Goal: Communication & Community: Ask a question

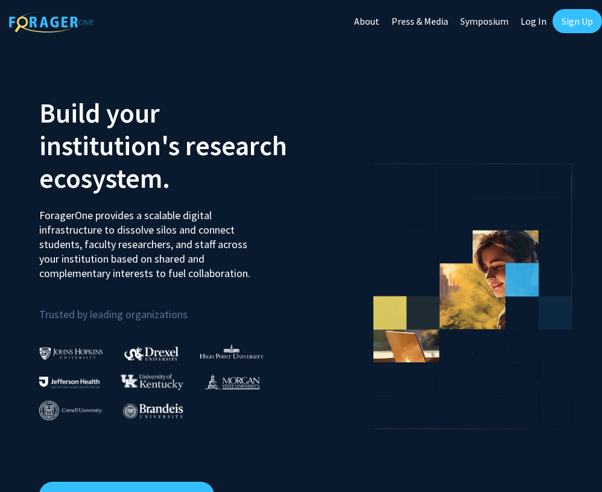
click at [532, 24] on link "Log In" at bounding box center [534, 21] width 38 height 42
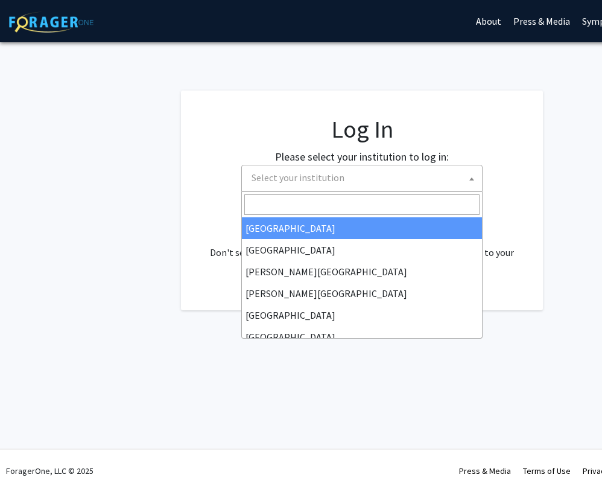
click at [407, 171] on span "Select your institution" at bounding box center [364, 177] width 235 height 25
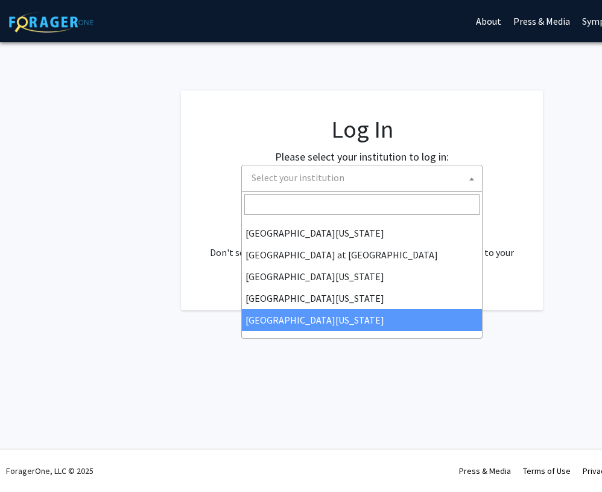
select select "33"
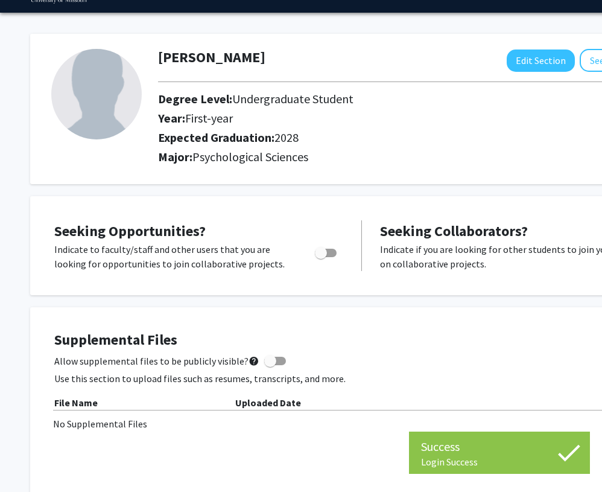
scroll to position [7, 0]
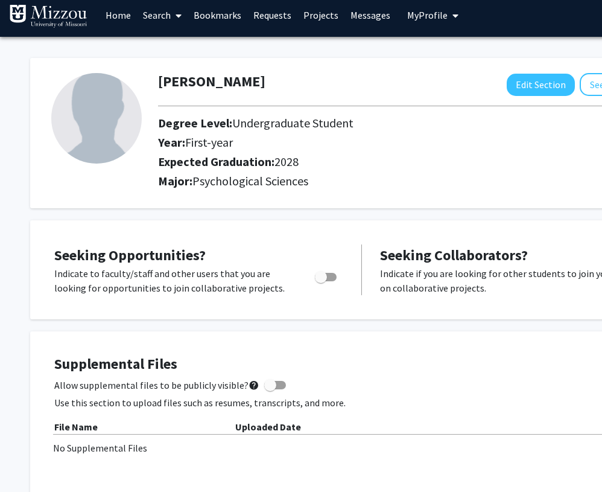
click at [159, 16] on link "Search" at bounding box center [162, 15] width 51 height 42
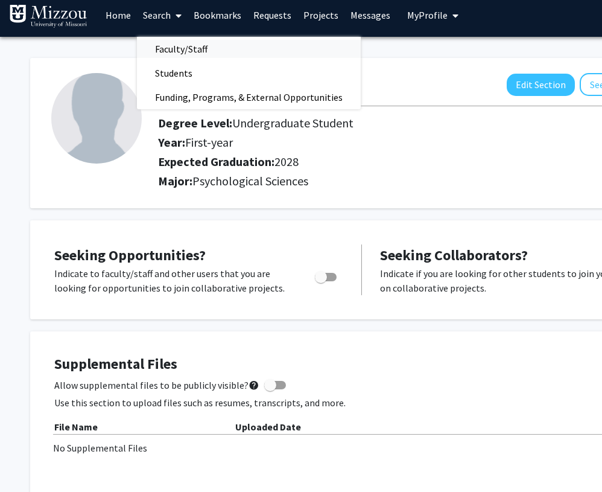
click at [167, 40] on span "Faculty/Staff" at bounding box center [181, 49] width 89 height 24
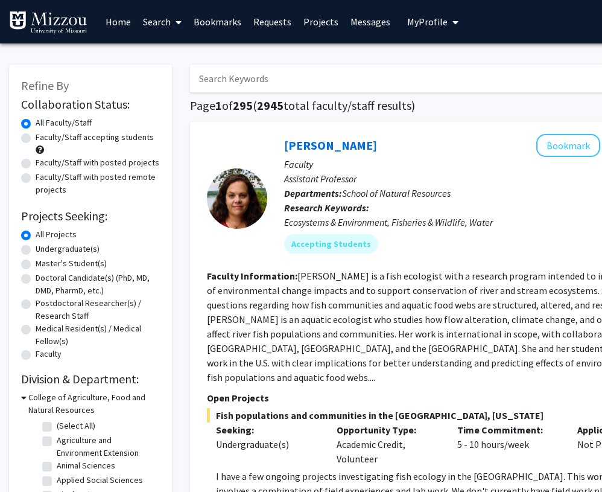
click at [208, 84] on input "Search Keywords" at bounding box center [427, 79] width 474 height 28
click at [244, 80] on input "Search Keywords" at bounding box center [427, 79] width 474 height 28
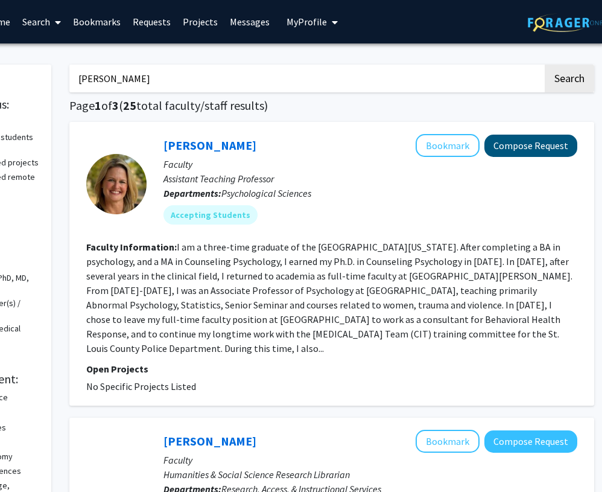
scroll to position [0, 121]
type input "carrie ellis-dalton"
click at [515, 152] on button "Compose Request" at bounding box center [531, 146] width 93 height 22
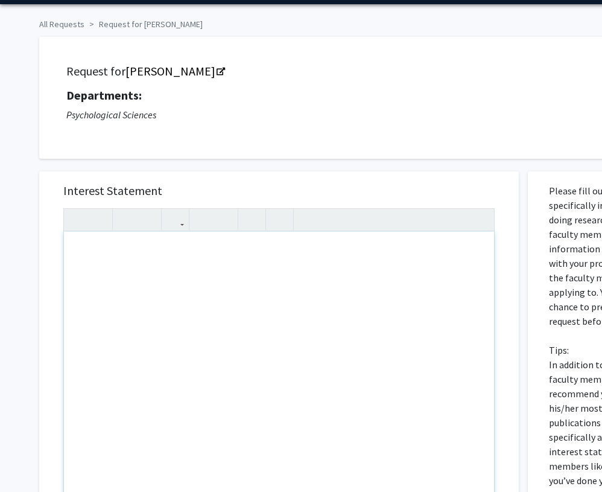
scroll to position [26, 0]
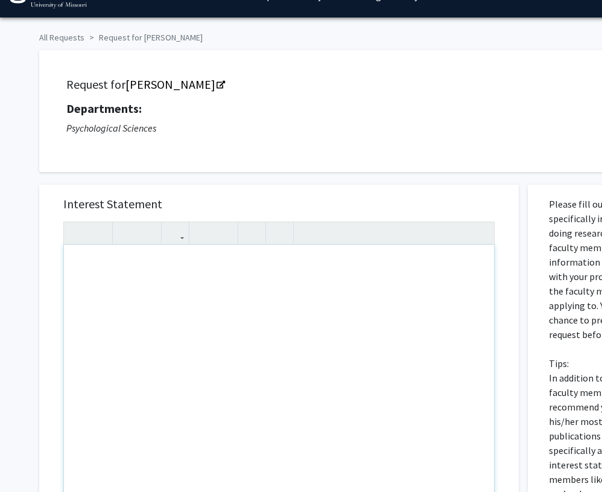
click at [189, 293] on div "Note to users with screen readers: Please press Alt+0 or Option+0 to deactivate…" at bounding box center [279, 383] width 430 height 276
type textarea "2"
click at [106, 269] on div "PSYCH-1030" at bounding box center [279, 383] width 430 height 276
click at [134, 272] on div "PSYCH 1030" at bounding box center [279, 383] width 430 height 276
type textarea "PSYCH 1030 - EXPLOR PSYCH CAREERS."
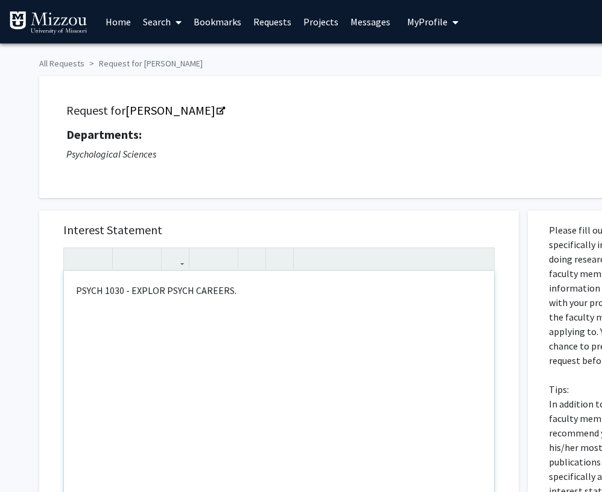
scroll to position [0, 0]
click at [179, 22] on icon at bounding box center [179, 22] width 6 height 10
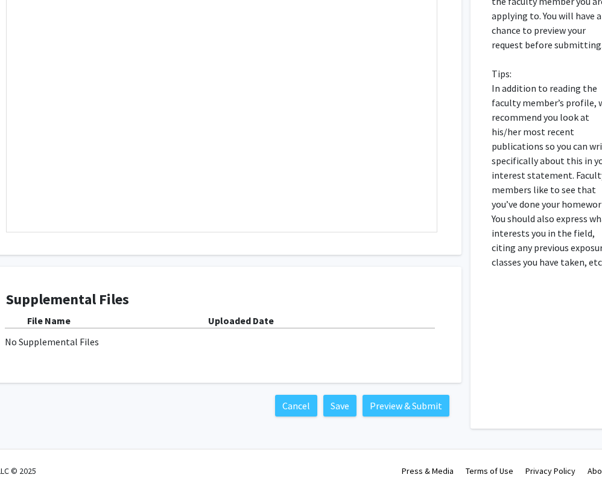
scroll to position [317, 58]
click at [384, 400] on button "Preview & Submit" at bounding box center [405, 406] width 87 height 22
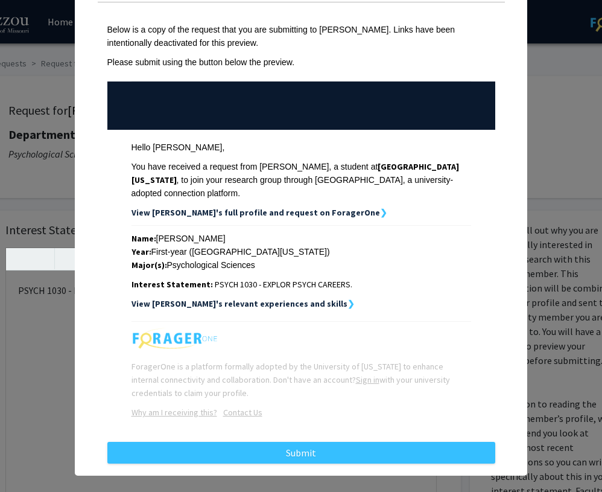
scroll to position [52, 0]
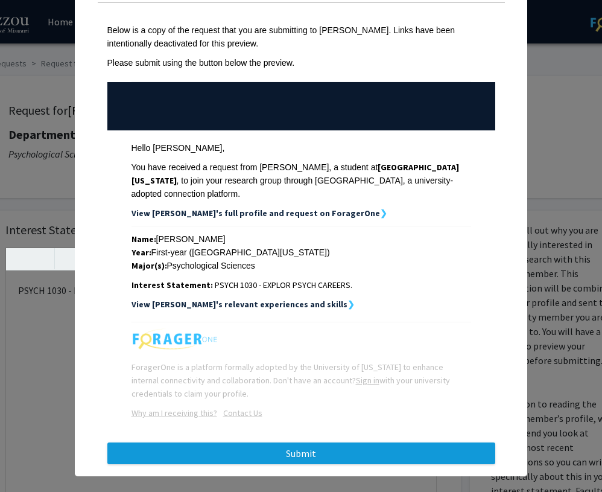
click at [326, 442] on button "Submit" at bounding box center [301, 453] width 388 height 22
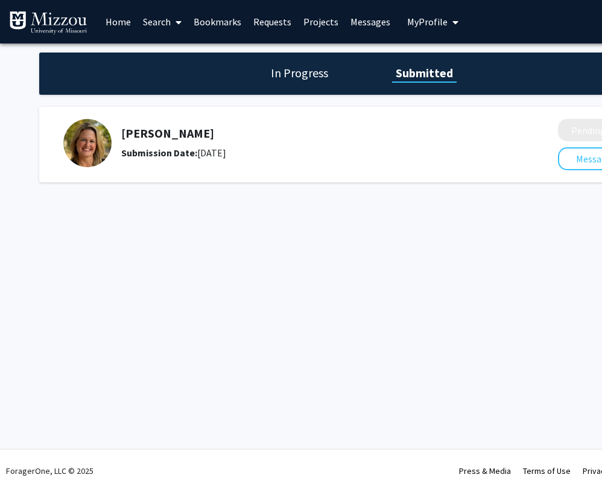
click at [427, 10] on button "My Profile" at bounding box center [433, 21] width 59 height 43
